Goal: Find specific page/section: Find specific page/section

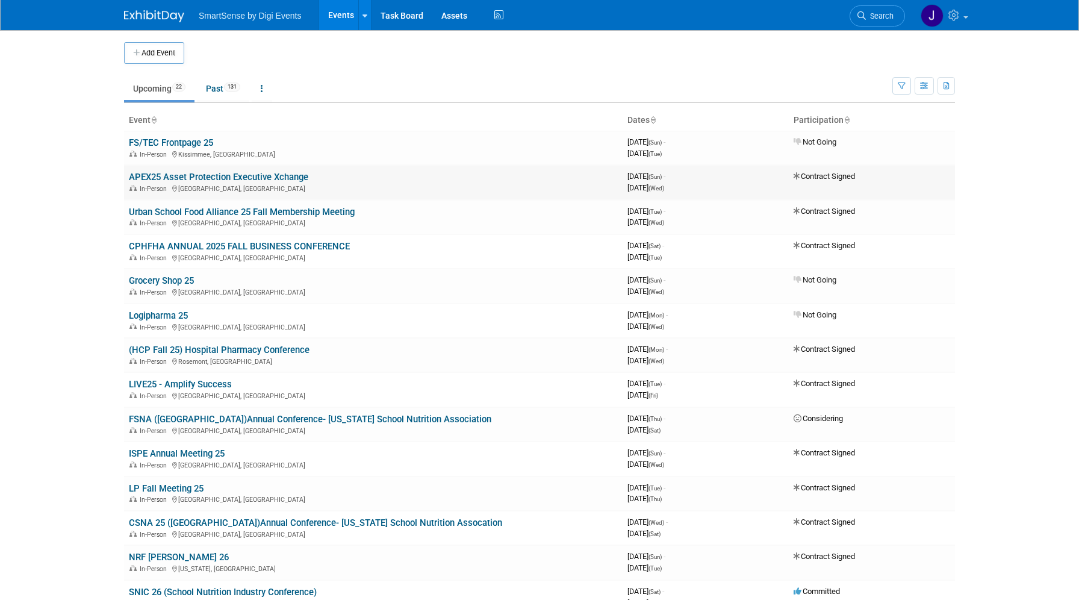
click at [274, 173] on link "APEX25 Asset Protection Executive Xchange" at bounding box center [219, 177] width 180 height 11
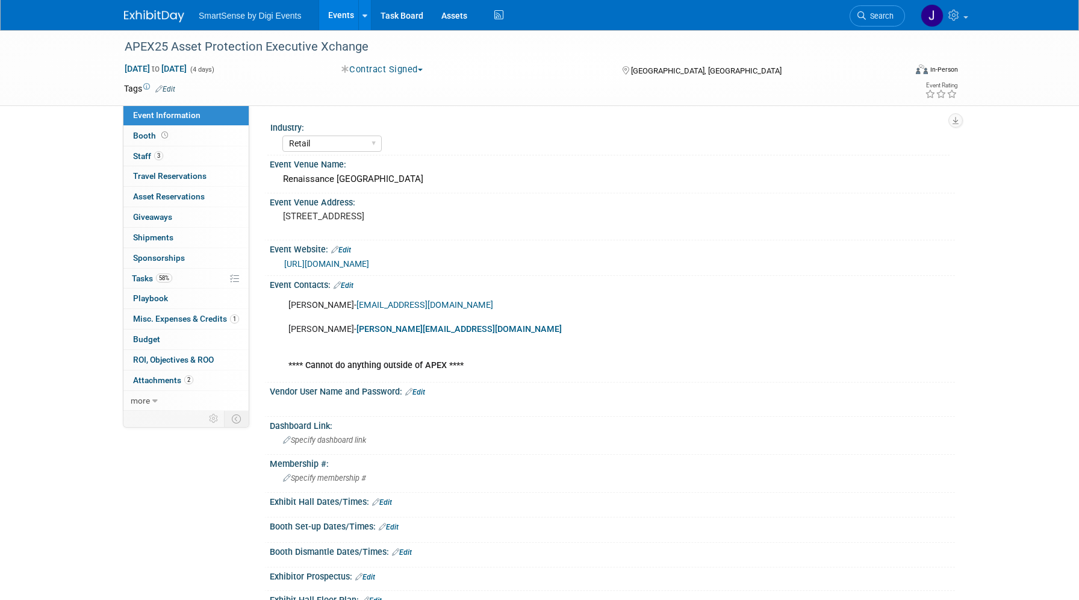
select select "Retail"
click at [158, 154] on span "3" at bounding box center [158, 155] width 9 height 9
